Goal: Task Accomplishment & Management: Manage account settings

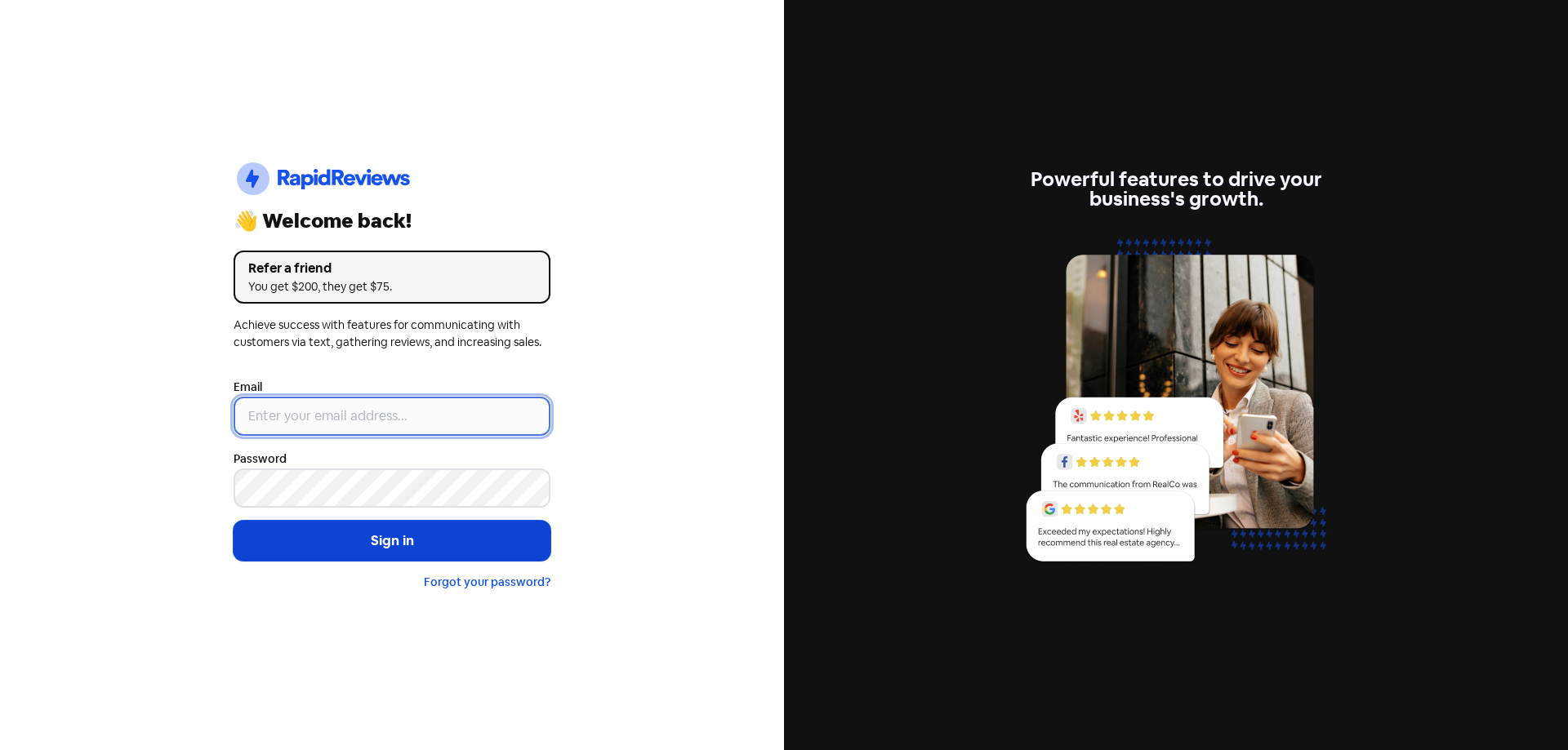
type input "[EMAIL_ADDRESS][DOMAIN_NAME]"
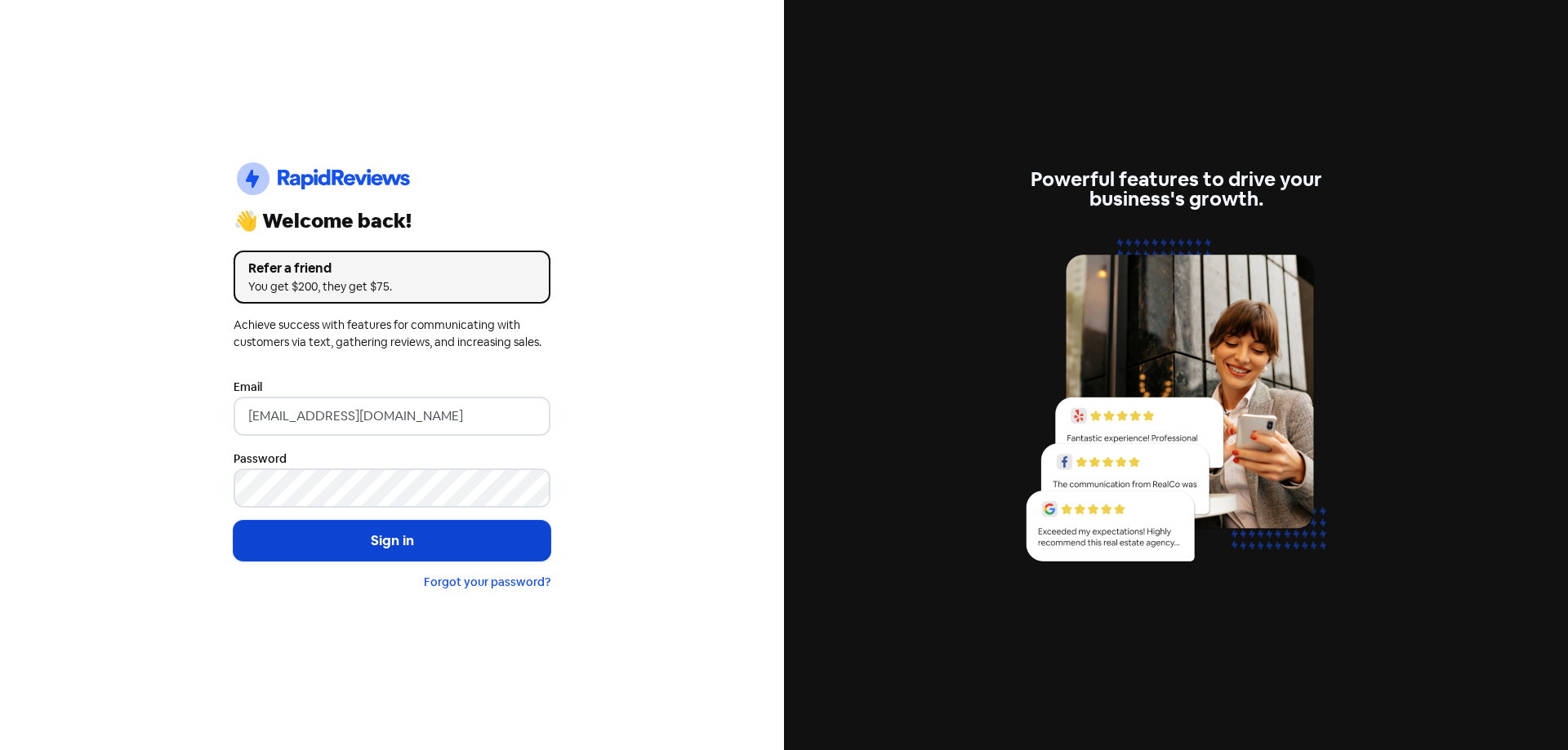
click at [401, 523] on button "Sign in" at bounding box center [391, 541] width 317 height 41
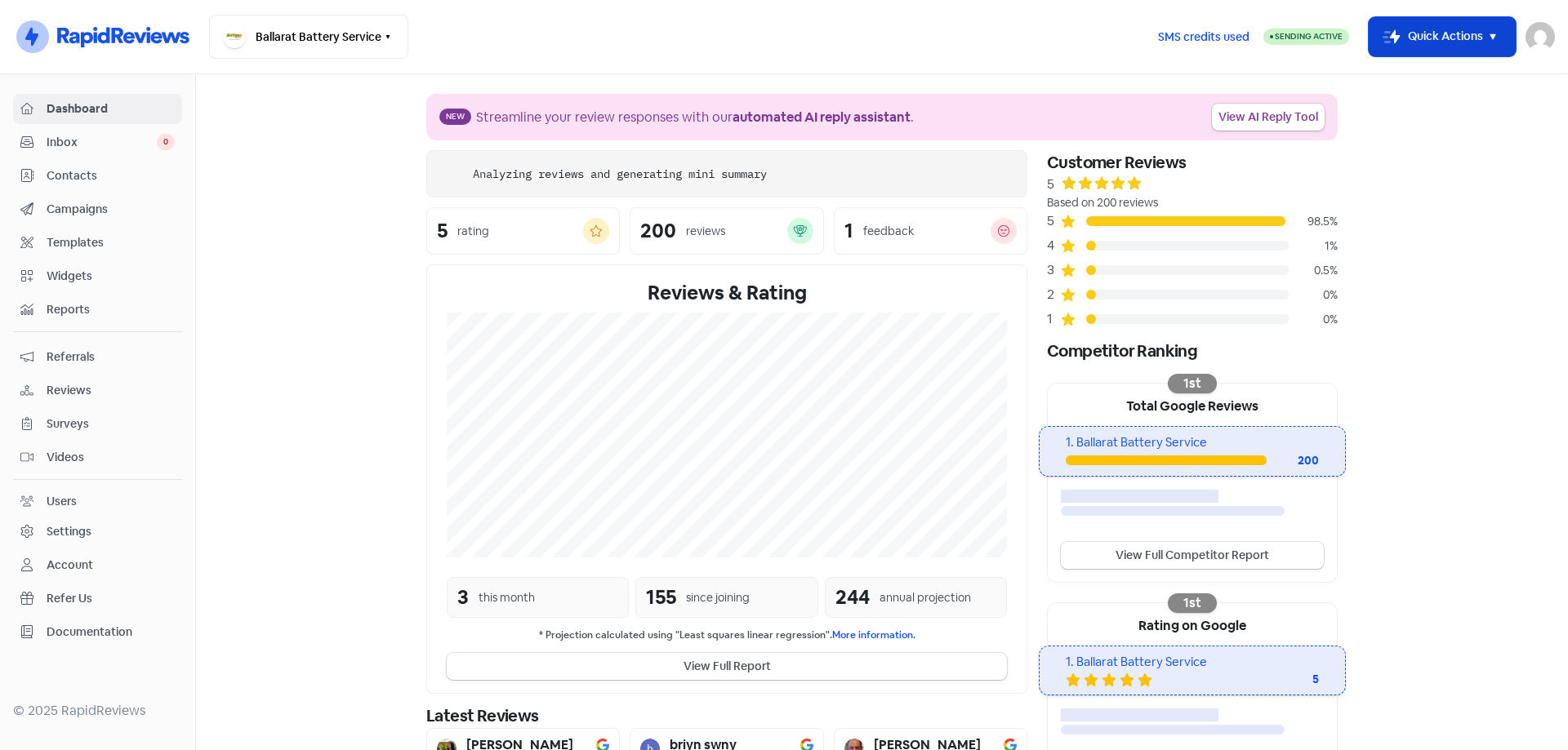
click at [1419, 37] on button "Icon For Thunder-move Quick Actions" at bounding box center [1443, 36] width 147 height 39
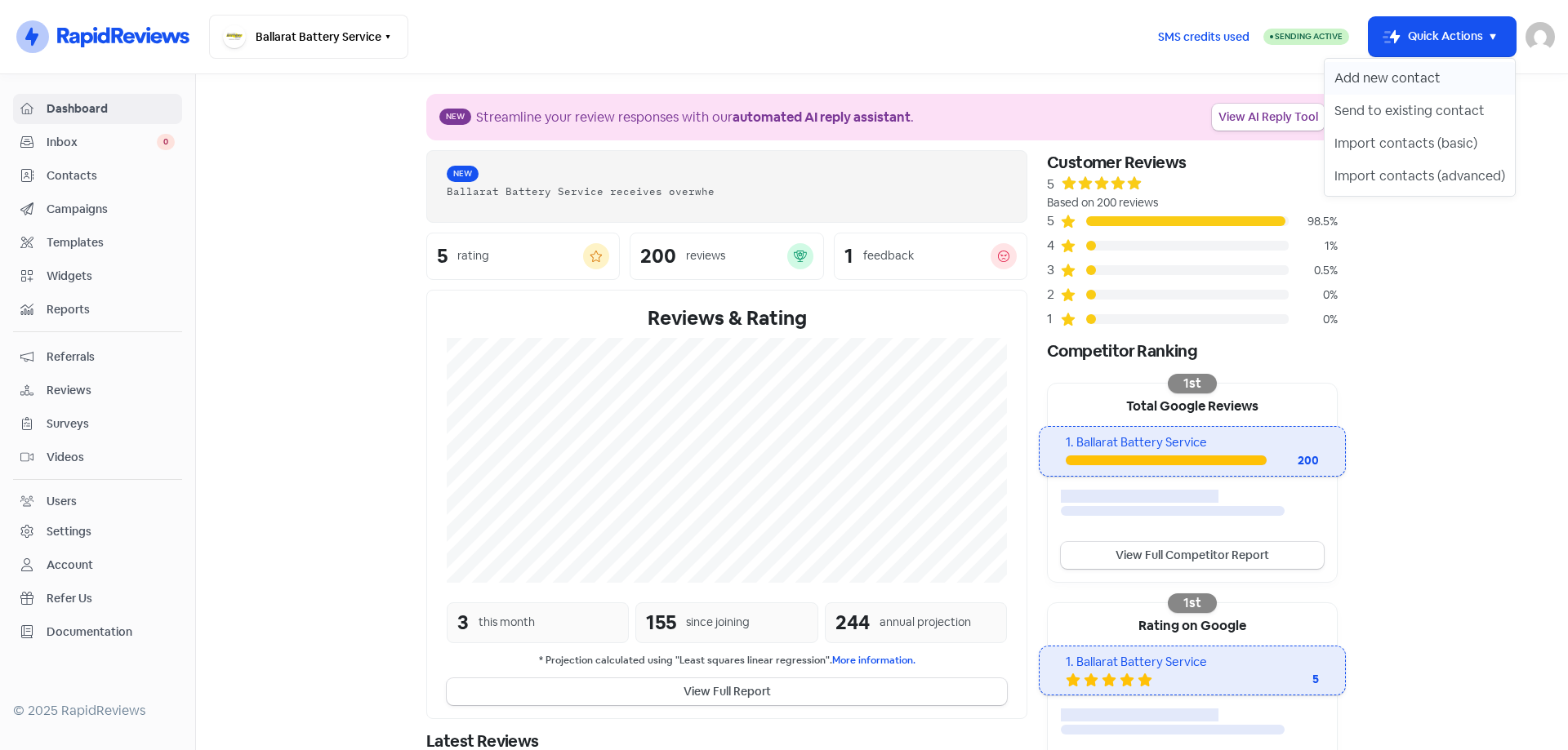
click at [1422, 79] on button "Add new contact" at bounding box center [1420, 78] width 191 height 33
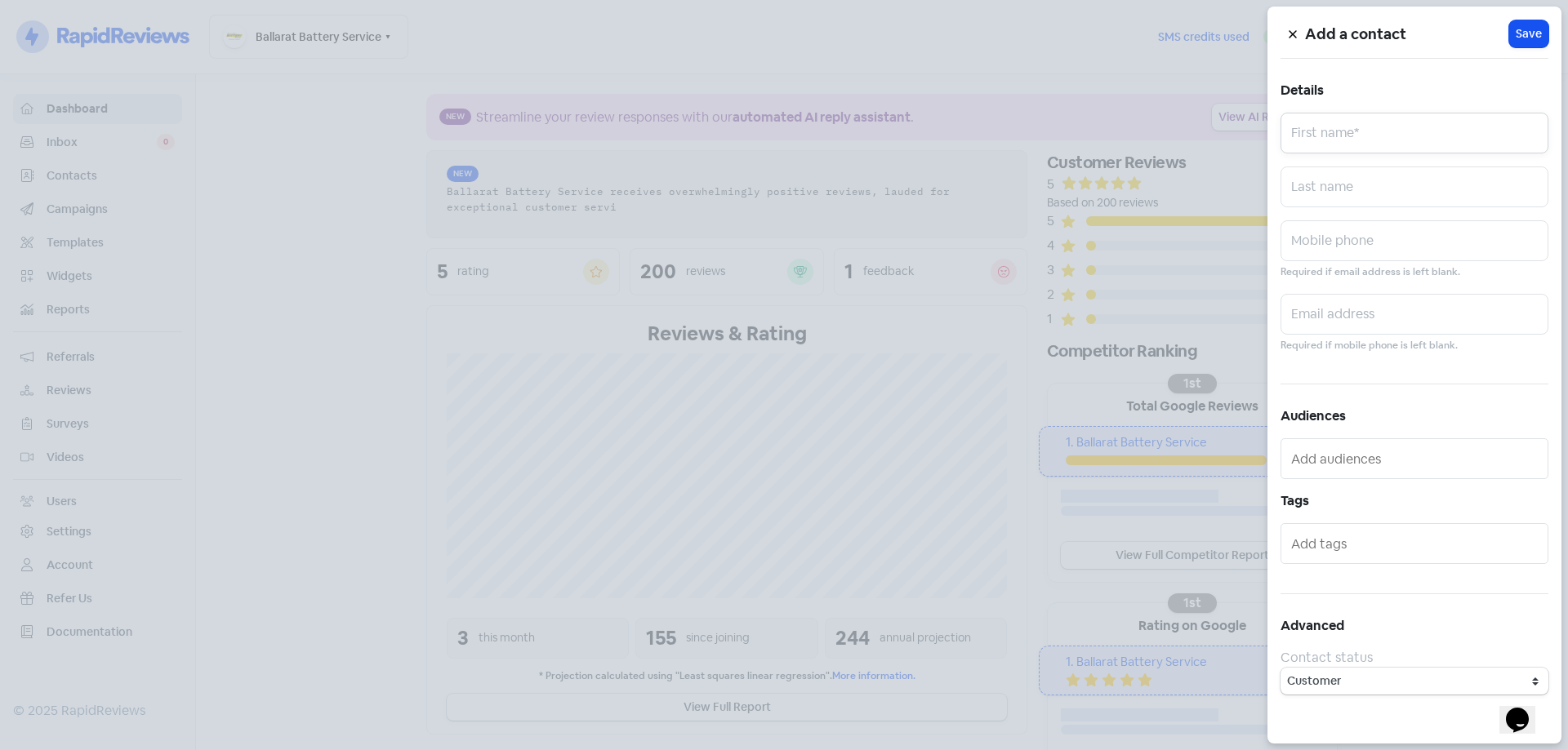
click at [1375, 144] on input "text" at bounding box center [1414, 132] width 268 height 41
type input "[PERSON_NAME]"
paste input "0491003858"
type input "0491003858"
click at [1531, 38] on span "Save" at bounding box center [1529, 34] width 26 height 17
